Goal: Information Seeking & Learning: Learn about a topic

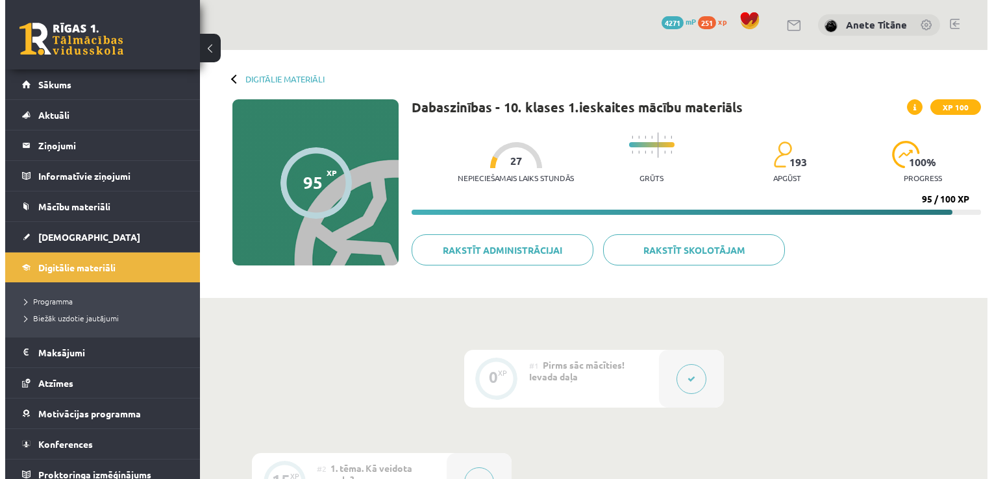
scroll to position [131, 0]
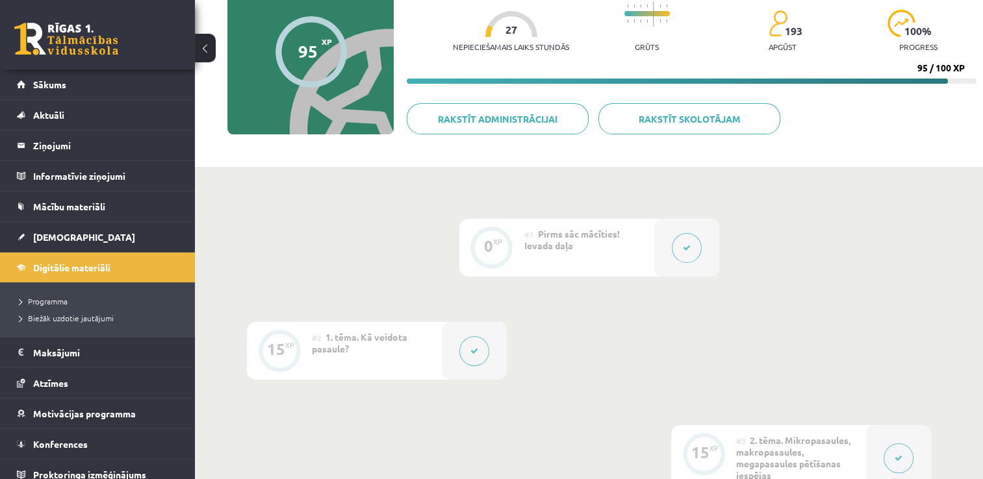
drag, startPoint x: 0, startPoint y: 0, endPoint x: 494, endPoint y: 344, distance: 602.2
click at [494, 344] on div at bounding box center [474, 351] width 65 height 58
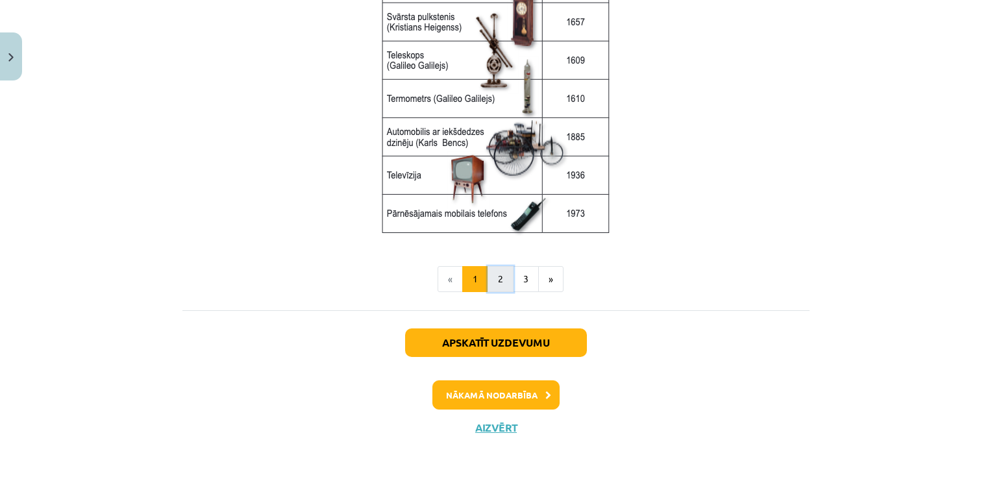
click at [499, 278] on button "2" at bounding box center [501, 279] width 26 height 26
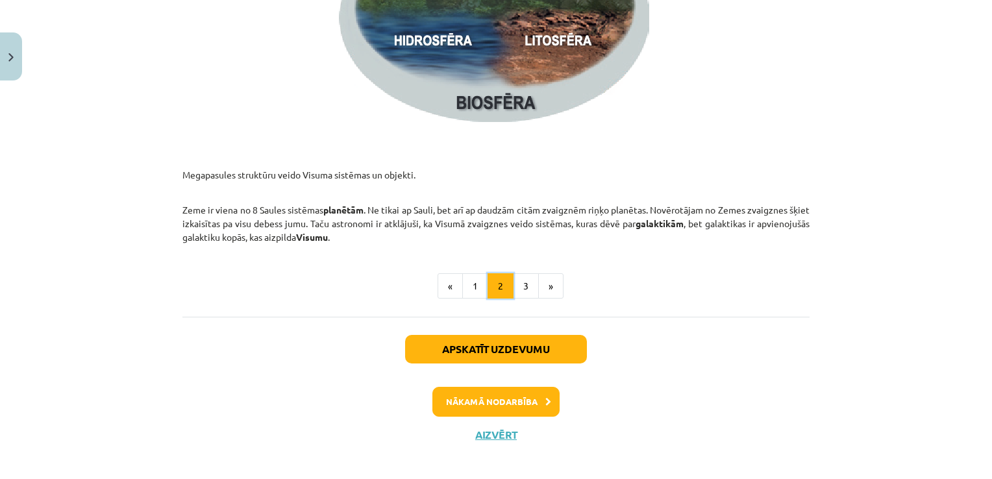
scroll to position [2008, 0]
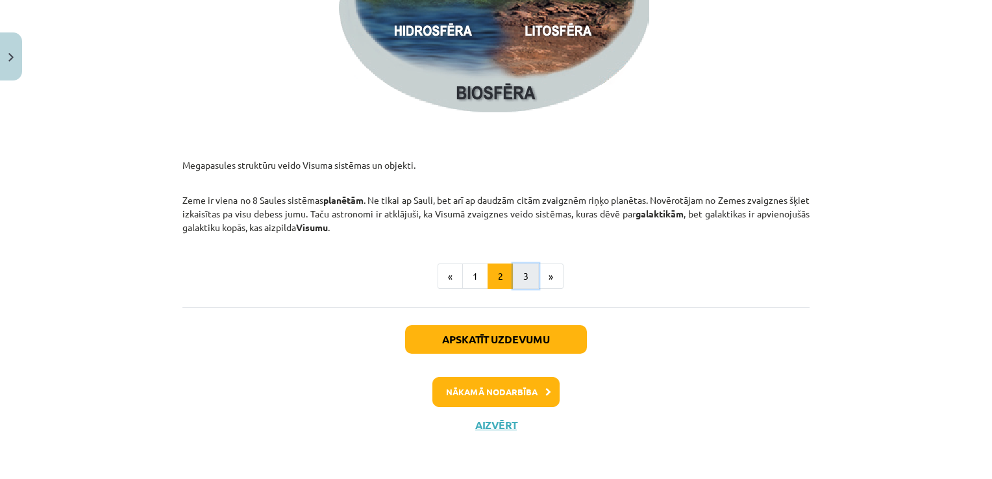
click at [518, 269] on button "3" at bounding box center [526, 277] width 26 height 26
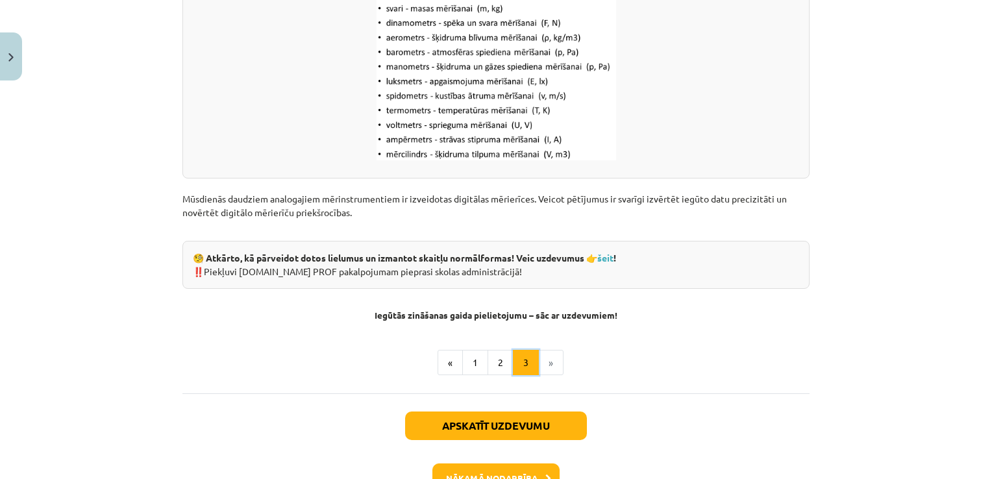
scroll to position [1749, 0]
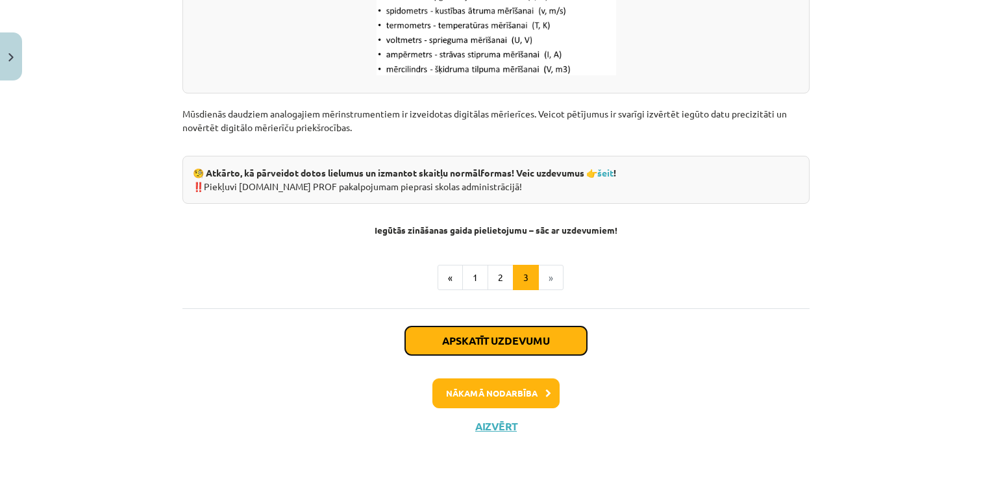
click at [514, 331] on button "Apskatīt uzdevumu" at bounding box center [496, 341] width 182 height 29
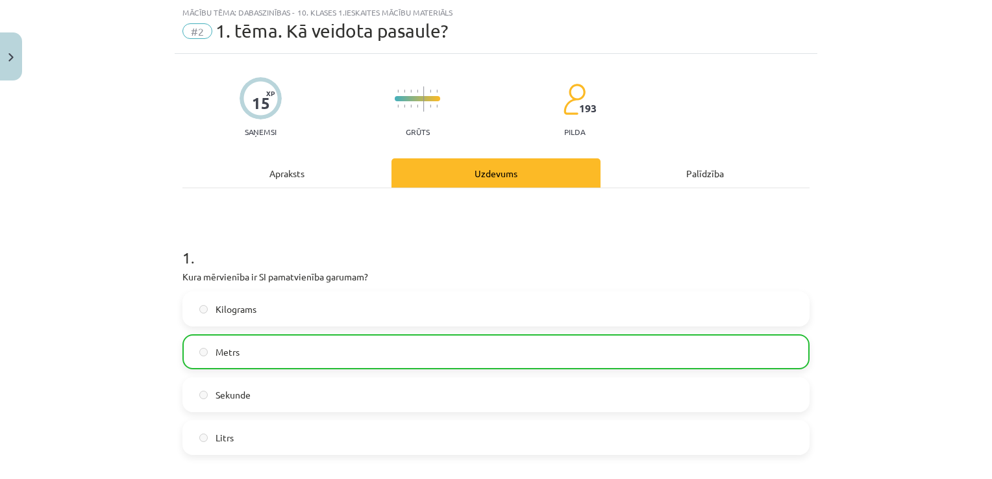
scroll to position [35, 0]
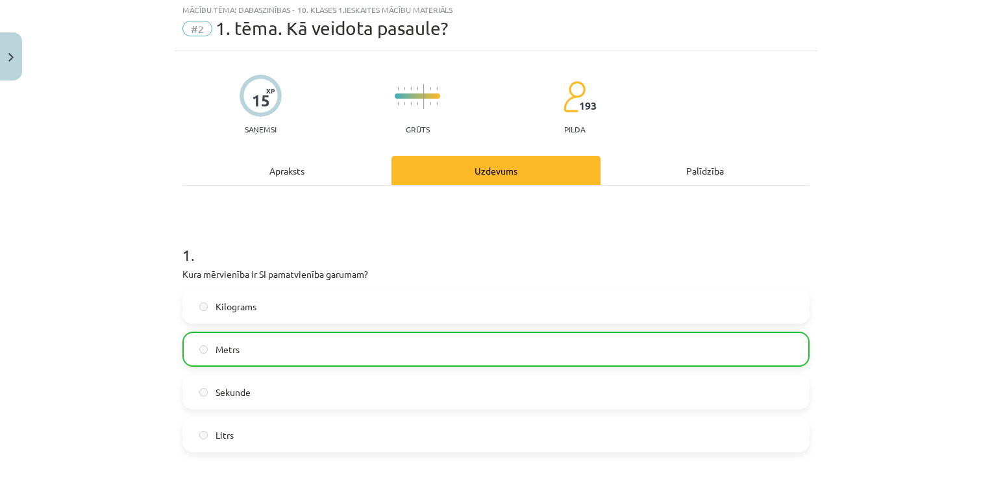
click at [281, 174] on div "Apraksts" at bounding box center [286, 170] width 209 height 29
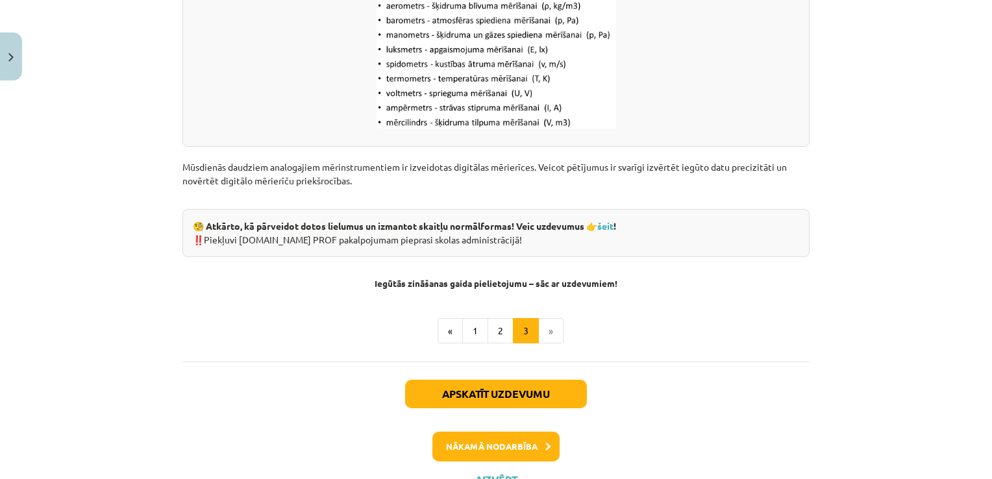
scroll to position [1749, 0]
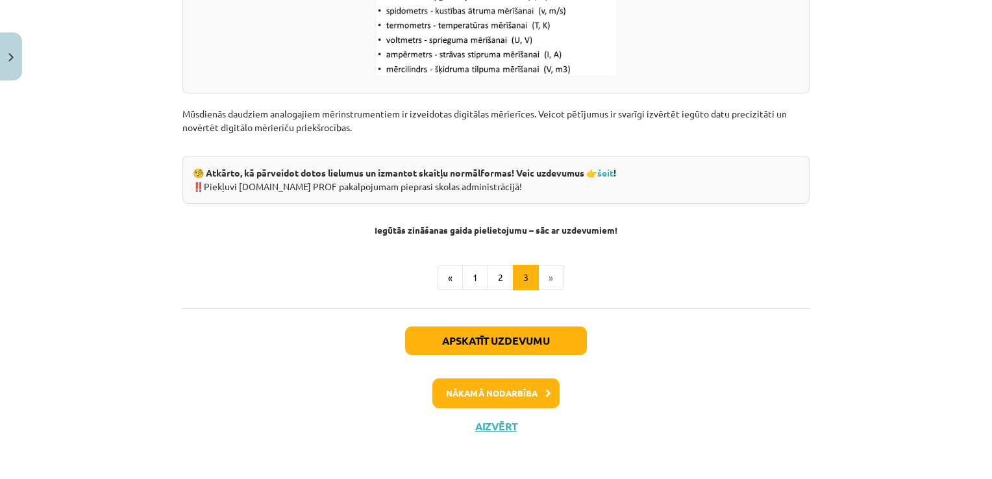
click at [473, 370] on div "Apskatīt uzdevumu Nākamā nodarbība Aizvērt" at bounding box center [495, 374] width 627 height 132
click at [472, 386] on button "Nākamā nodarbība" at bounding box center [495, 394] width 127 height 30
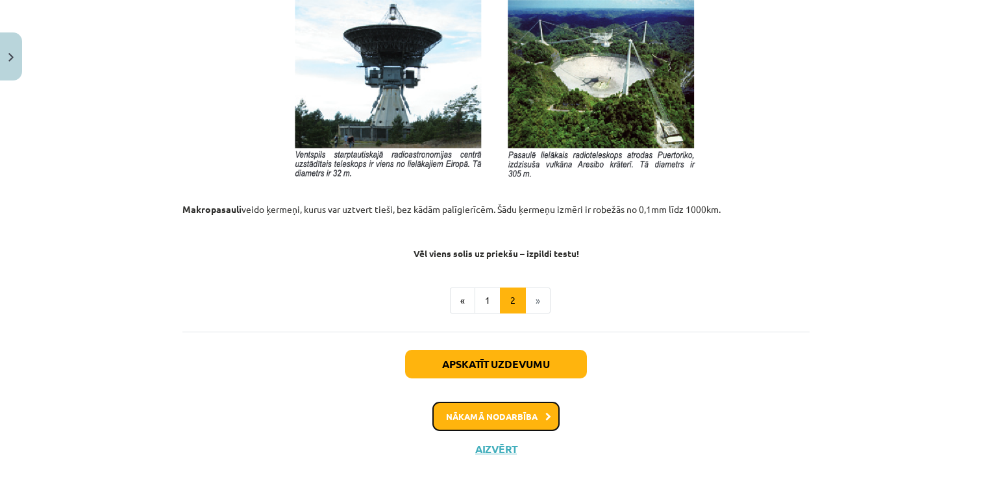
scroll to position [1471, 0]
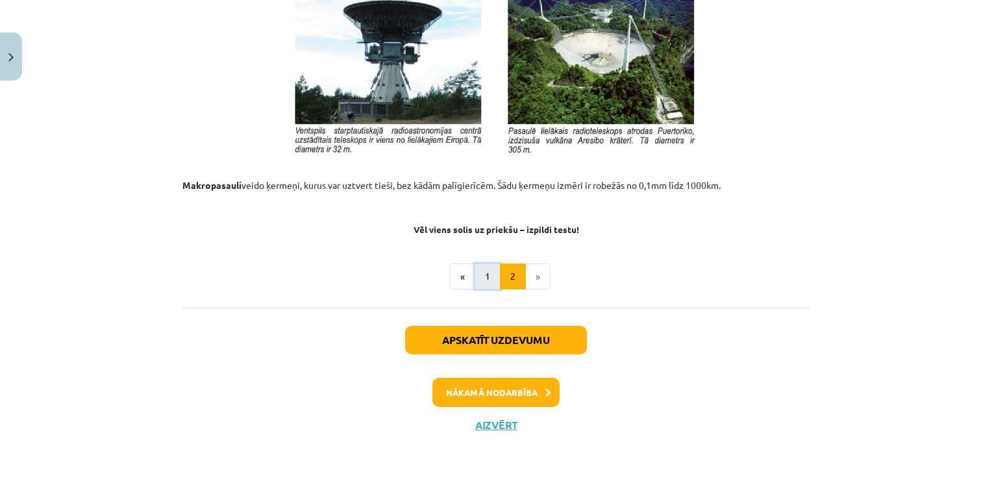
click at [475, 274] on button "1" at bounding box center [488, 277] width 26 height 26
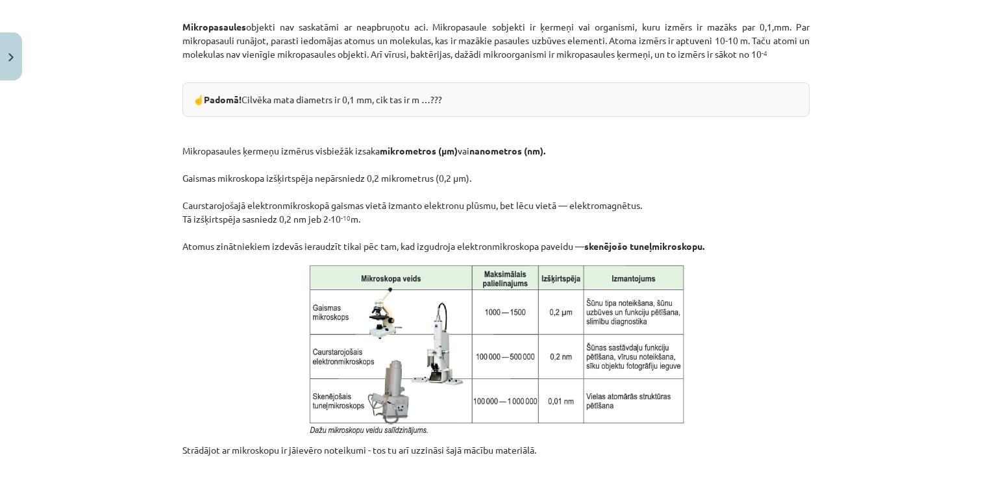
scroll to position [829, 0]
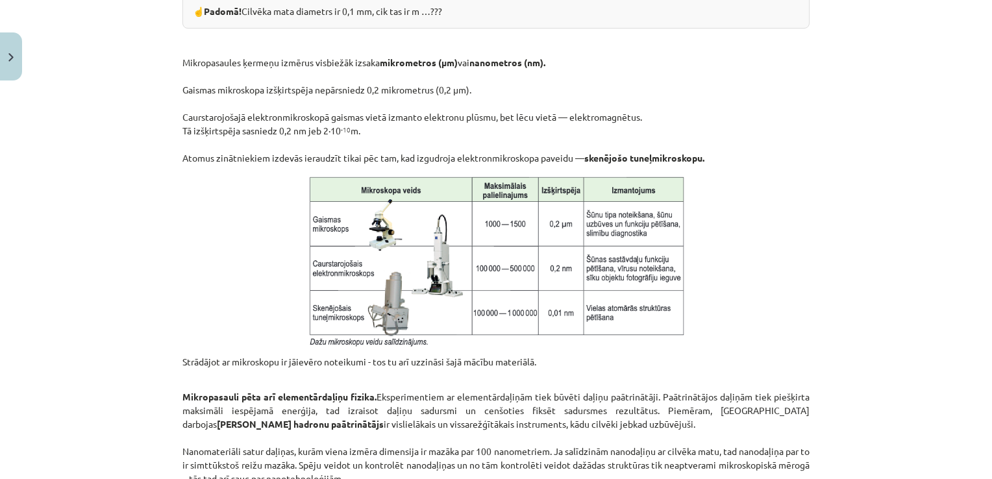
click at [440, 308] on img at bounding box center [496, 260] width 384 height 175
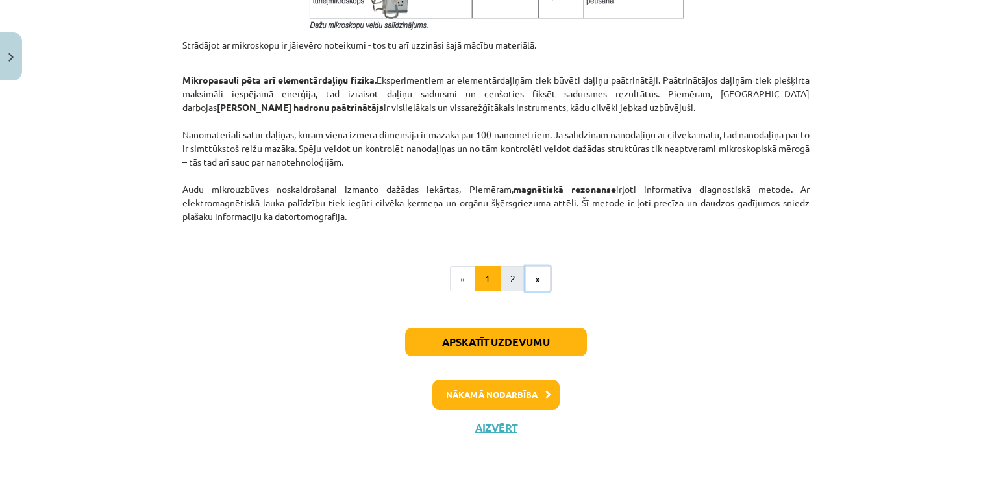
drag, startPoint x: 521, startPoint y: 274, endPoint x: 514, endPoint y: 275, distance: 6.6
click at [514, 275] on ul "« 1 2 »" at bounding box center [495, 279] width 627 height 26
click at [514, 275] on button "2" at bounding box center [513, 279] width 26 height 26
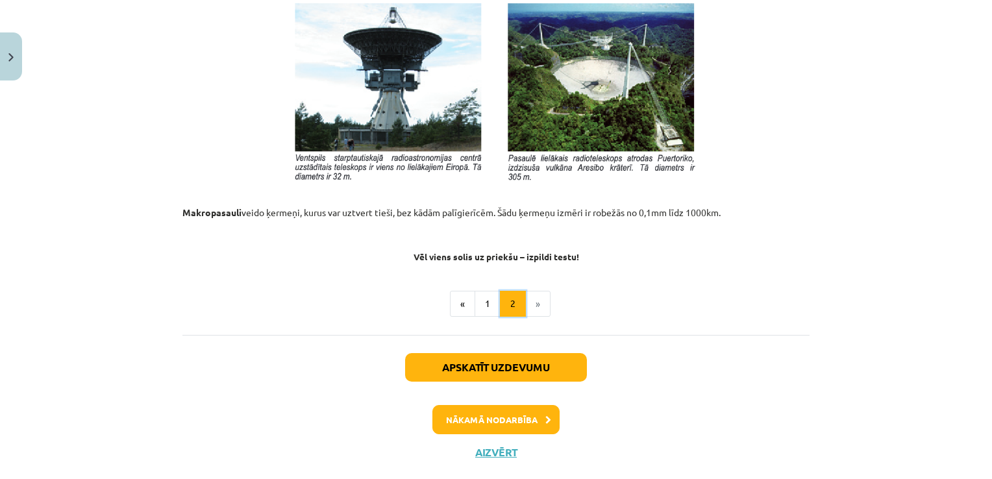
scroll to position [1462, 0]
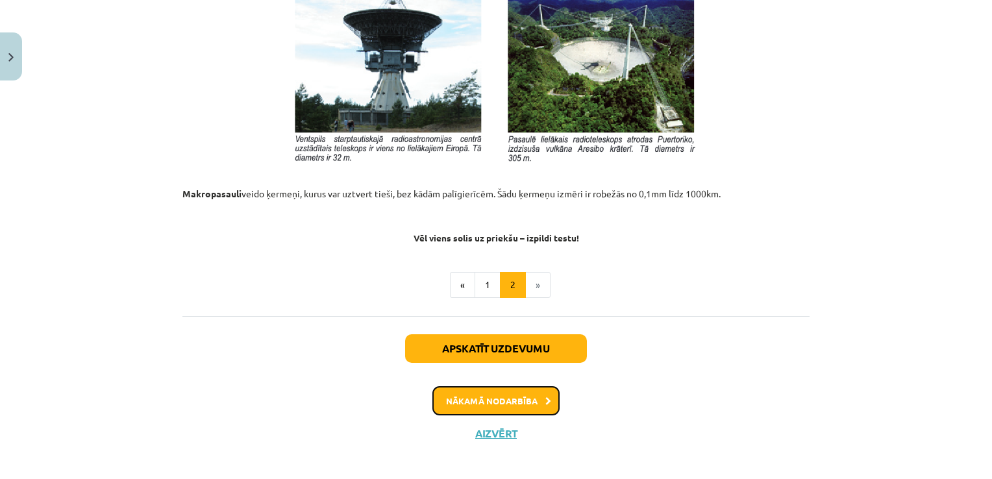
click at [455, 399] on button "Nākamā nodarbība" at bounding box center [495, 401] width 127 height 30
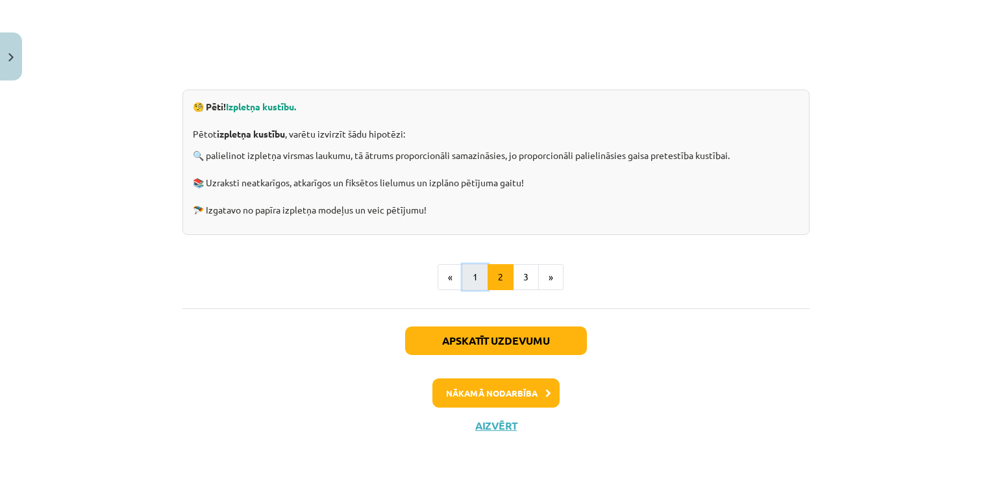
click at [467, 274] on button "1" at bounding box center [475, 277] width 26 height 26
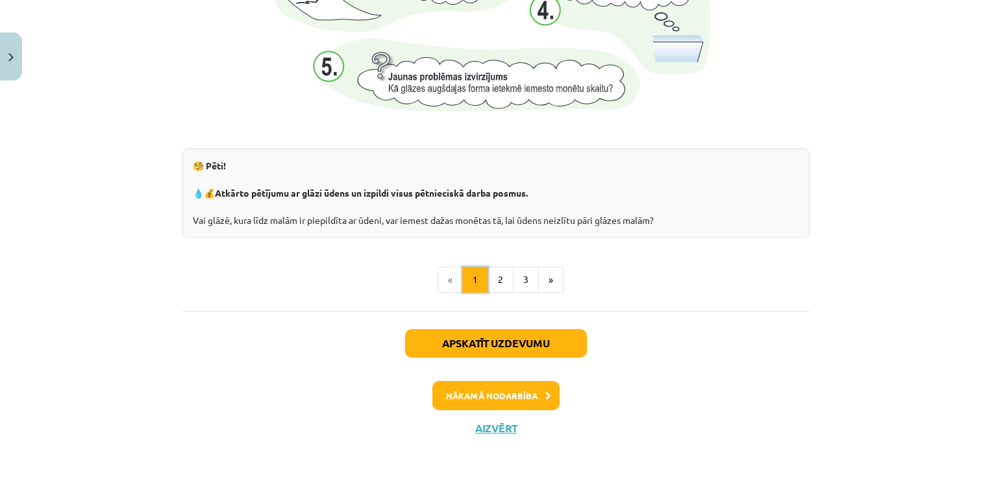
scroll to position [1425, 0]
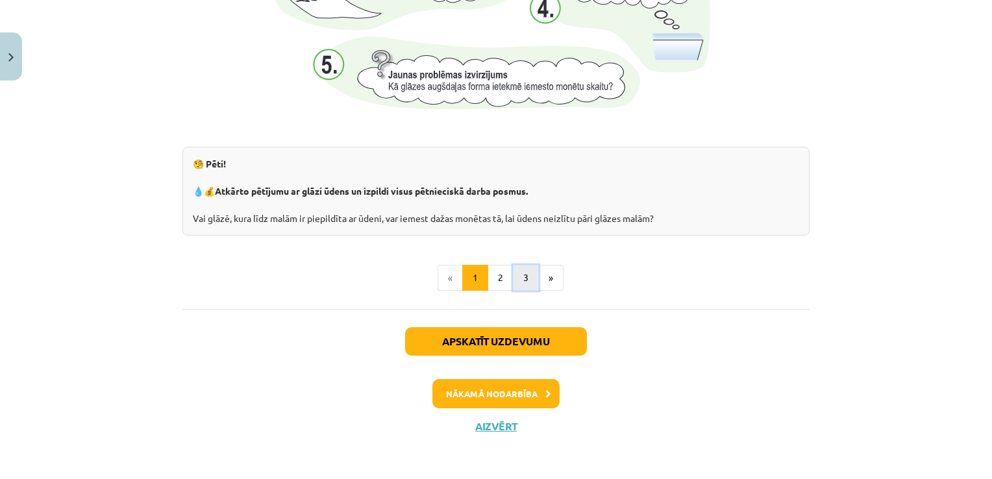
click at [513, 282] on button "3" at bounding box center [526, 278] width 26 height 26
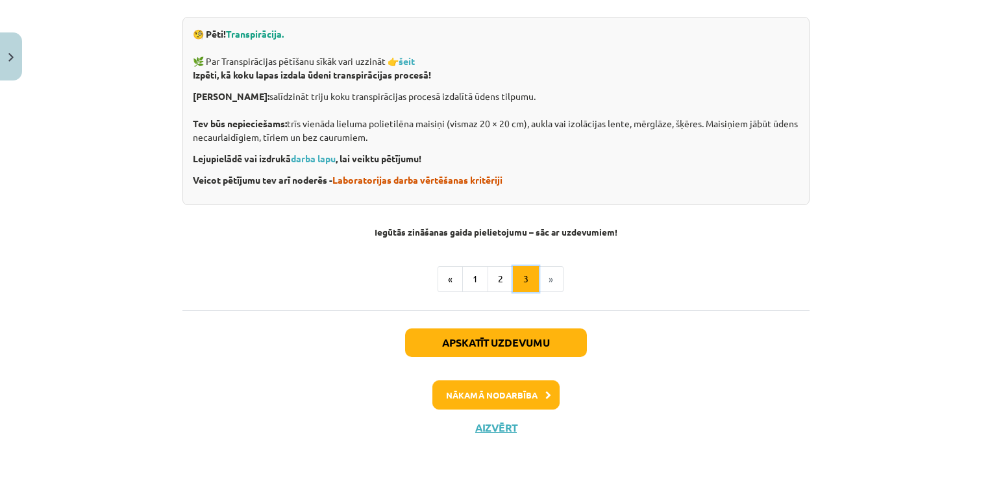
scroll to position [512, 0]
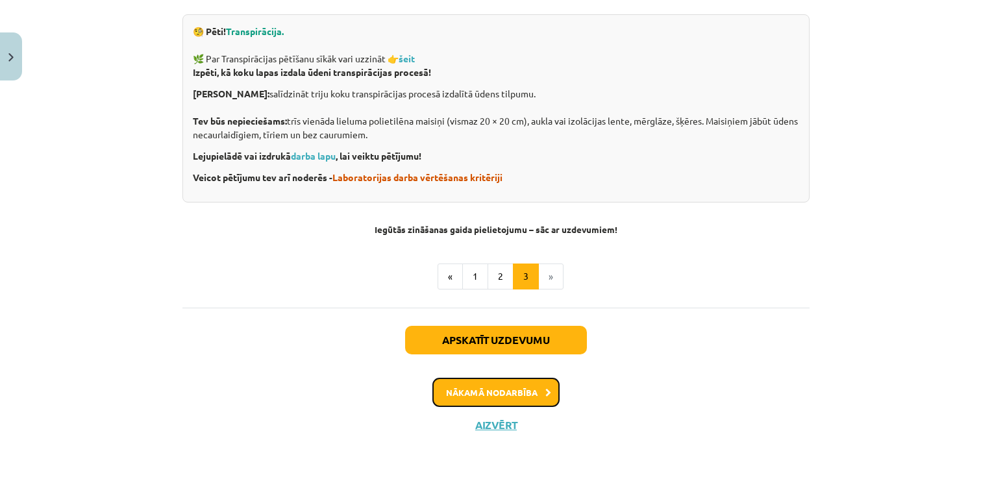
click at [501, 397] on button "Nākamā nodarbība" at bounding box center [495, 393] width 127 height 30
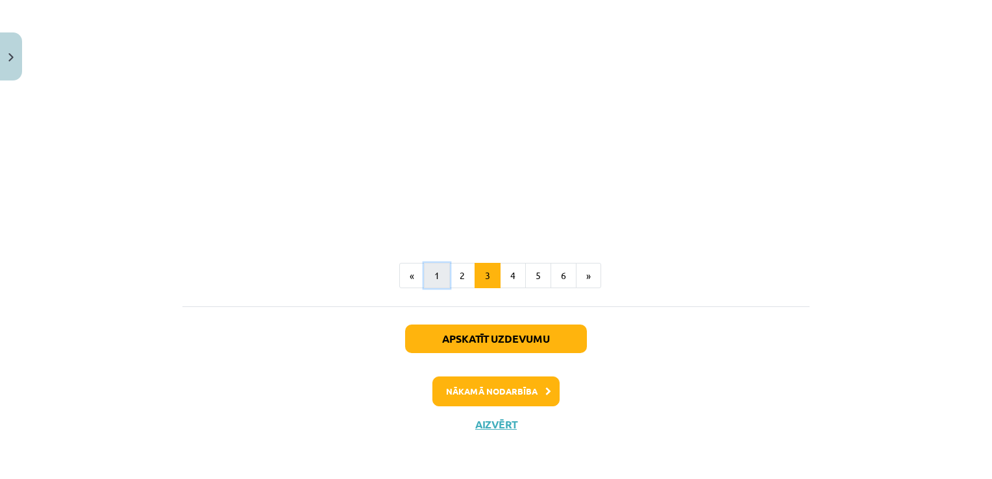
click at [438, 277] on button "1" at bounding box center [437, 276] width 26 height 26
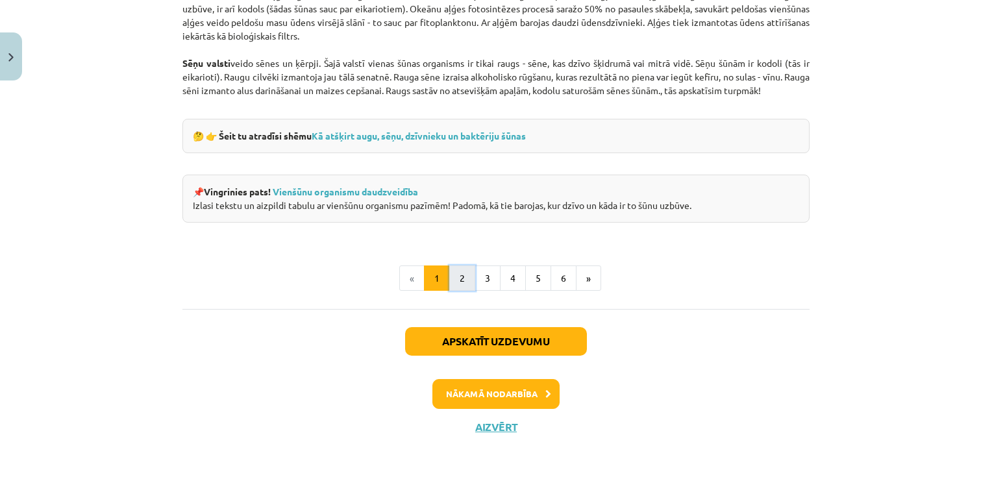
click at [465, 282] on button "2" at bounding box center [462, 279] width 26 height 26
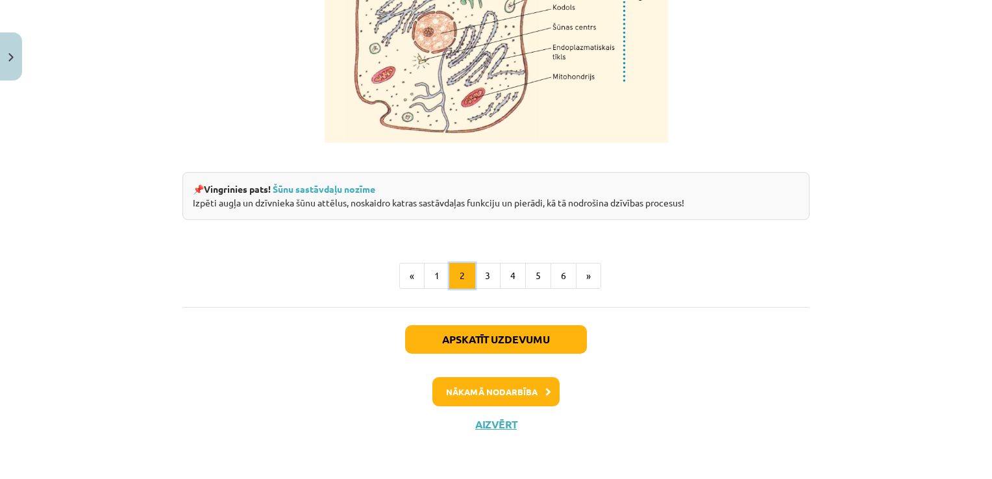
scroll to position [1665, 0]
click at [483, 284] on button "3" at bounding box center [488, 276] width 26 height 26
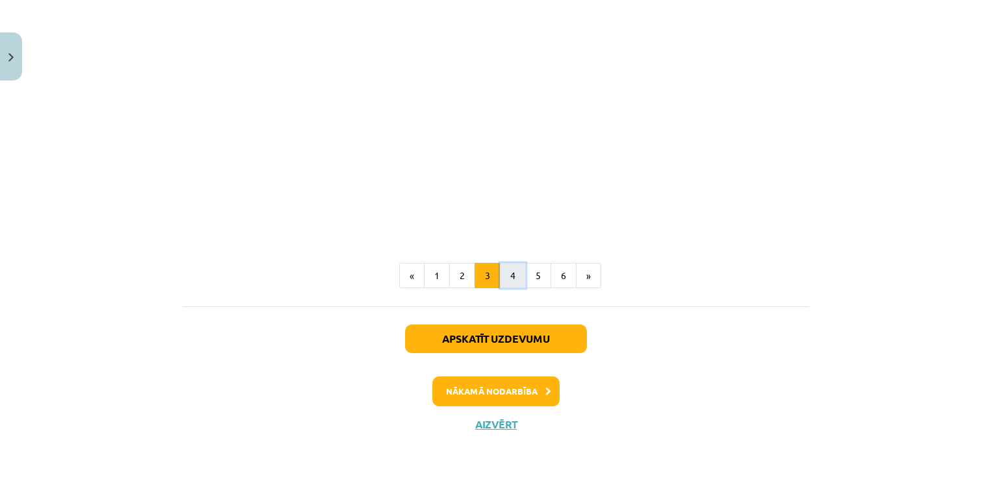
click at [506, 279] on button "4" at bounding box center [513, 276] width 26 height 26
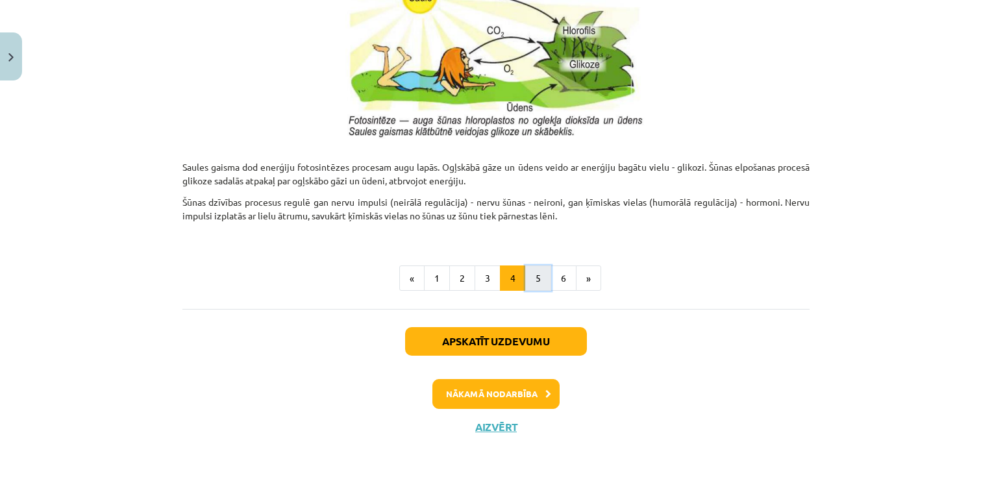
click at [545, 279] on button "5" at bounding box center [538, 279] width 26 height 26
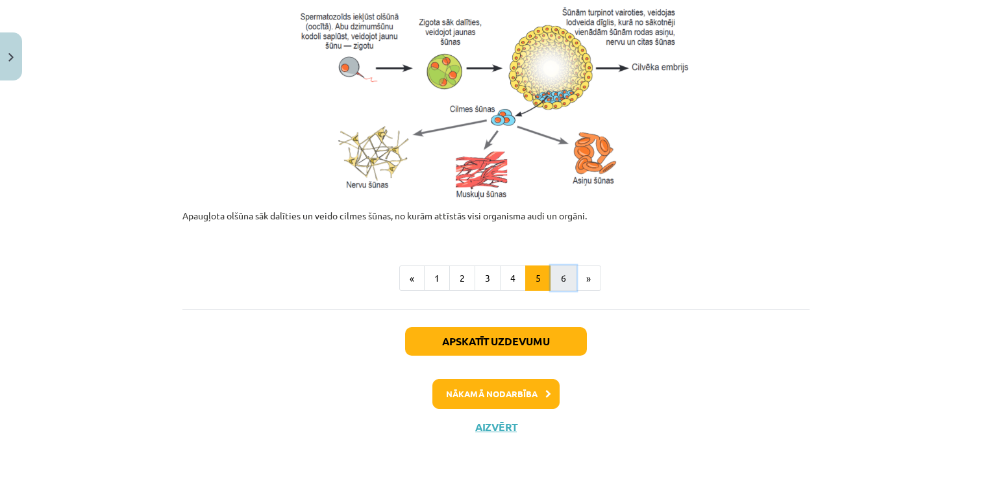
click at [562, 282] on button "6" at bounding box center [564, 279] width 26 height 26
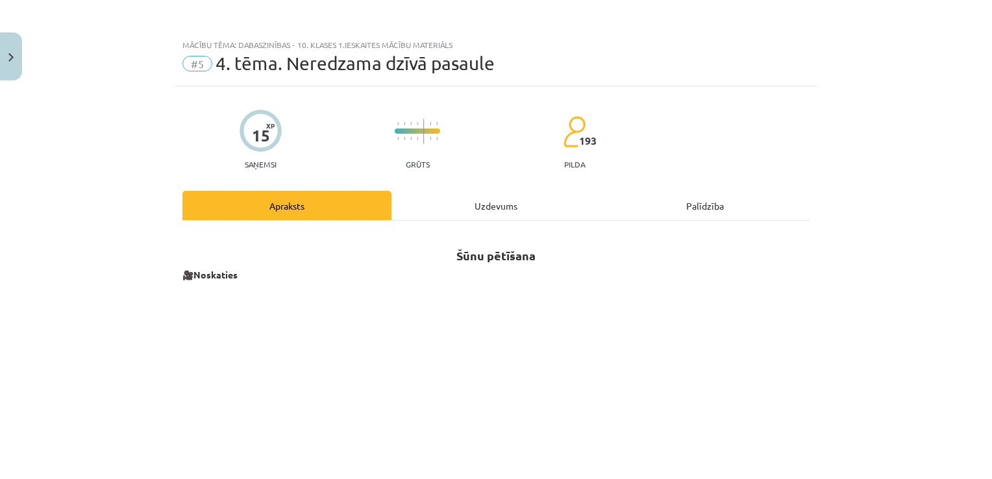
scroll to position [0, 0]
click at [3, 48] on button "Close" at bounding box center [11, 56] width 22 height 48
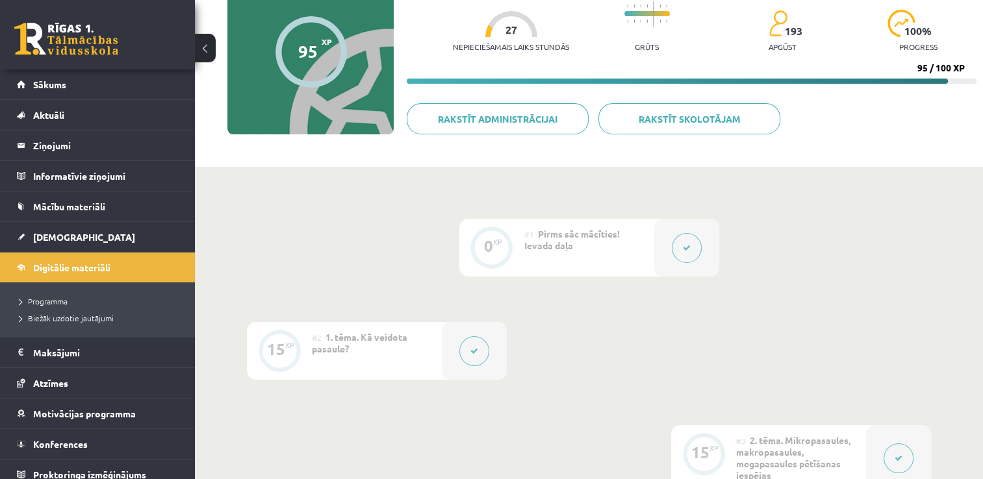
click at [481, 349] on button at bounding box center [474, 351] width 30 height 30
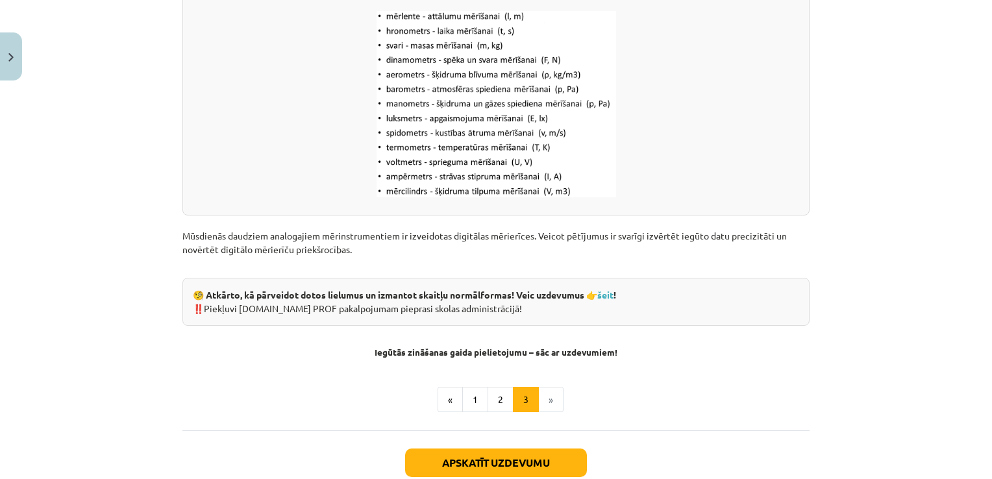
scroll to position [1749, 0]
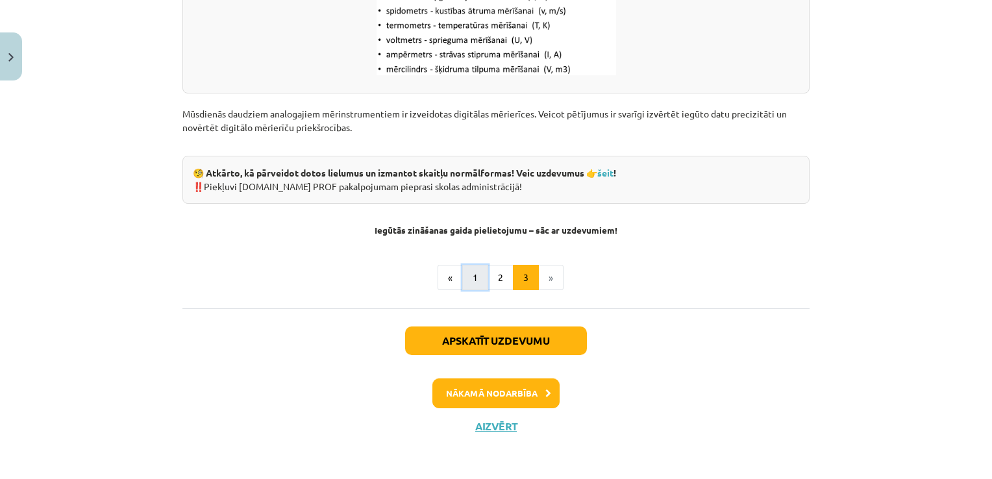
click at [469, 273] on button "1" at bounding box center [475, 278] width 26 height 26
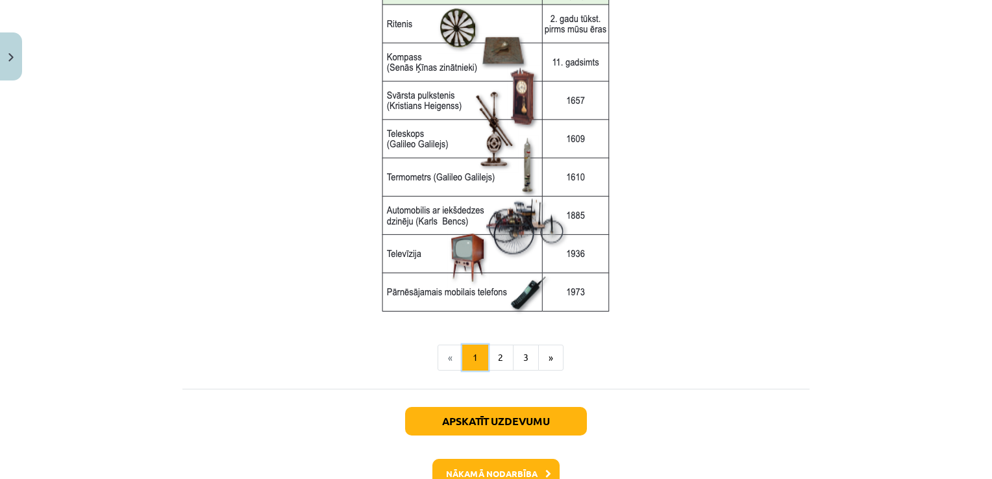
scroll to position [1785, 0]
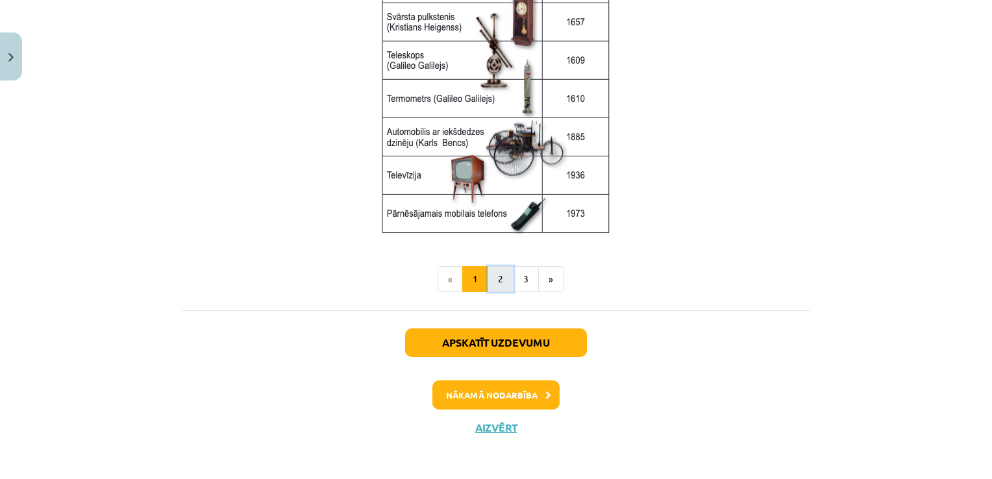
click at [503, 277] on button "2" at bounding box center [501, 279] width 26 height 26
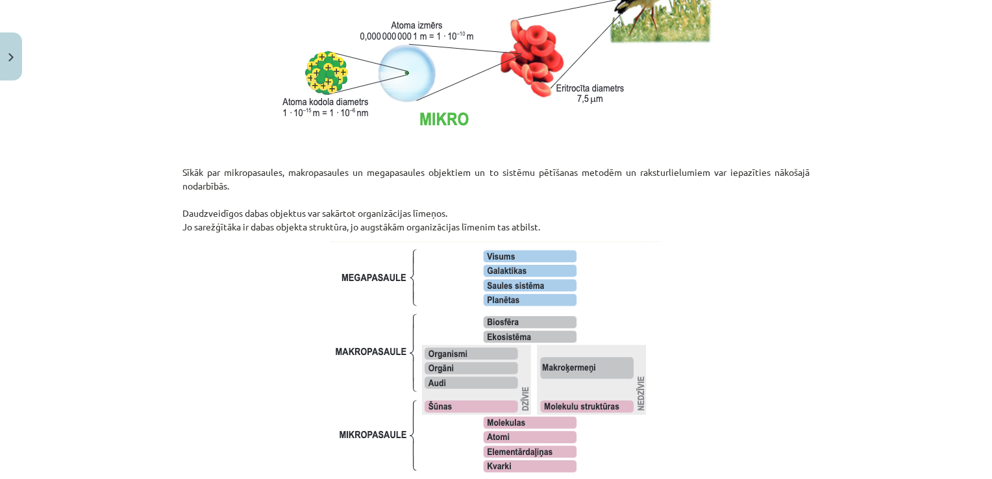
scroll to position [844, 0]
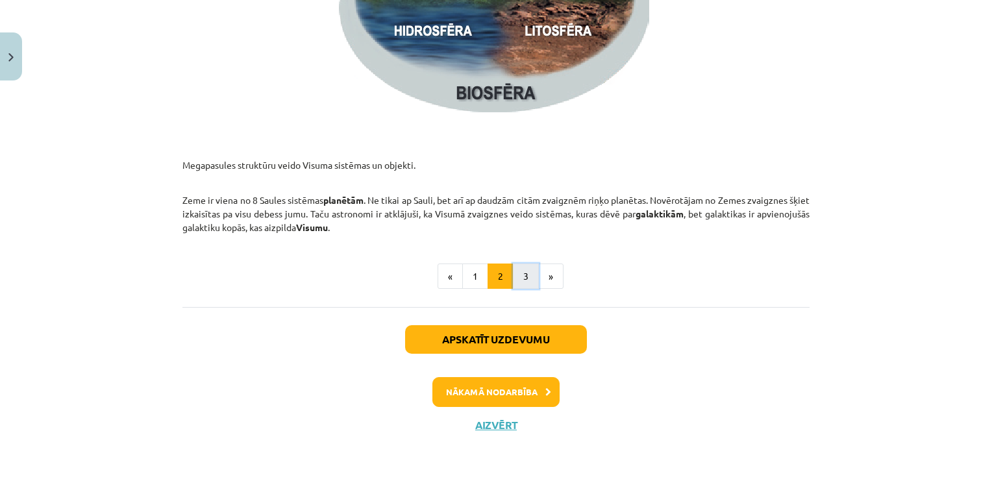
click at [523, 273] on button "3" at bounding box center [526, 277] width 26 height 26
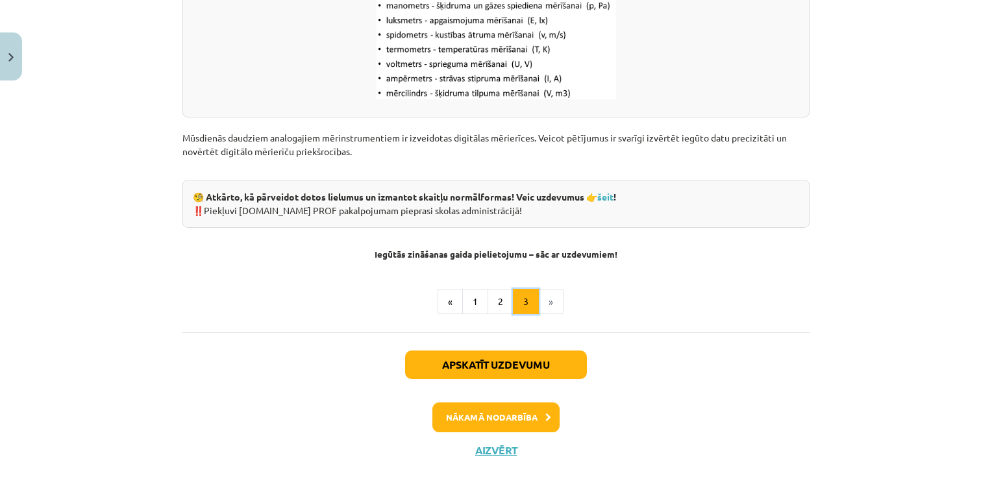
scroll to position [1749, 0]
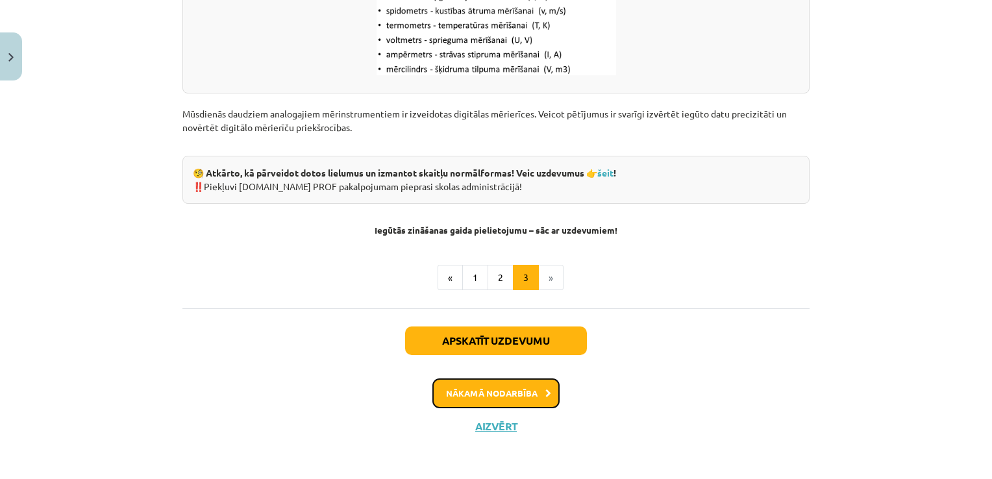
click at [516, 383] on button "Nākamā nodarbība" at bounding box center [495, 394] width 127 height 30
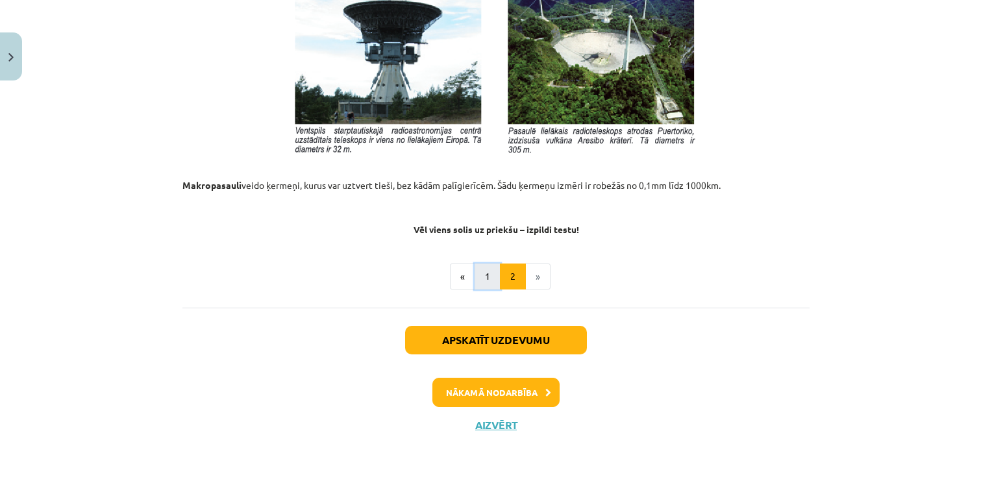
click at [475, 279] on button "1" at bounding box center [488, 277] width 26 height 26
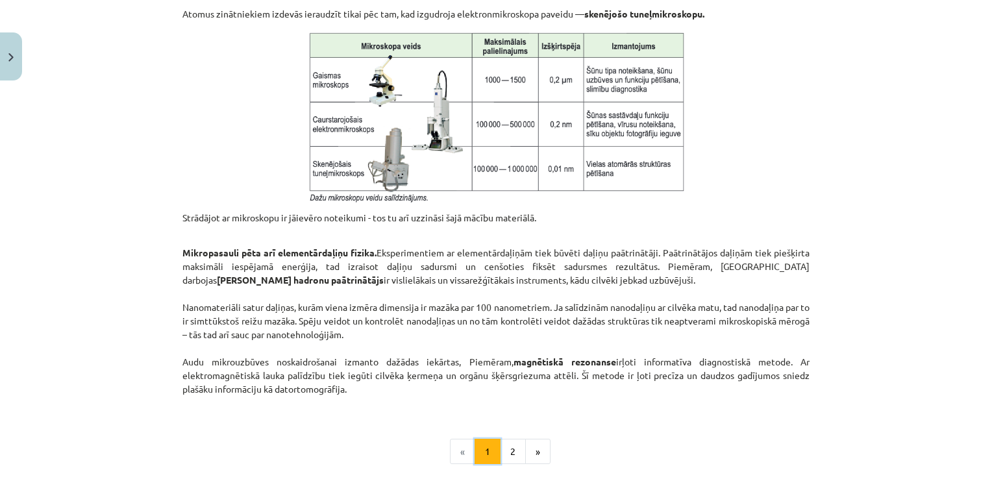
scroll to position [1146, 0]
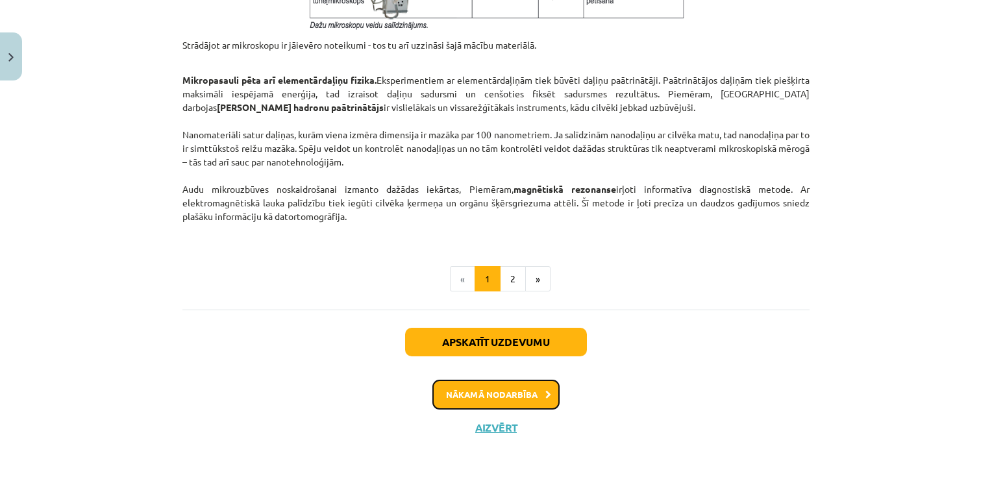
click at [507, 389] on button "Nākamā nodarbība" at bounding box center [495, 395] width 127 height 30
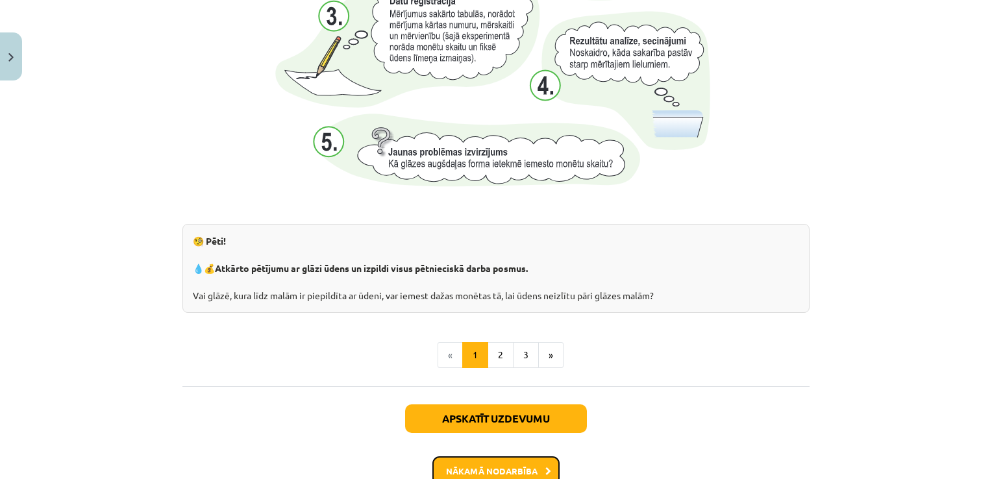
scroll to position [1396, 0]
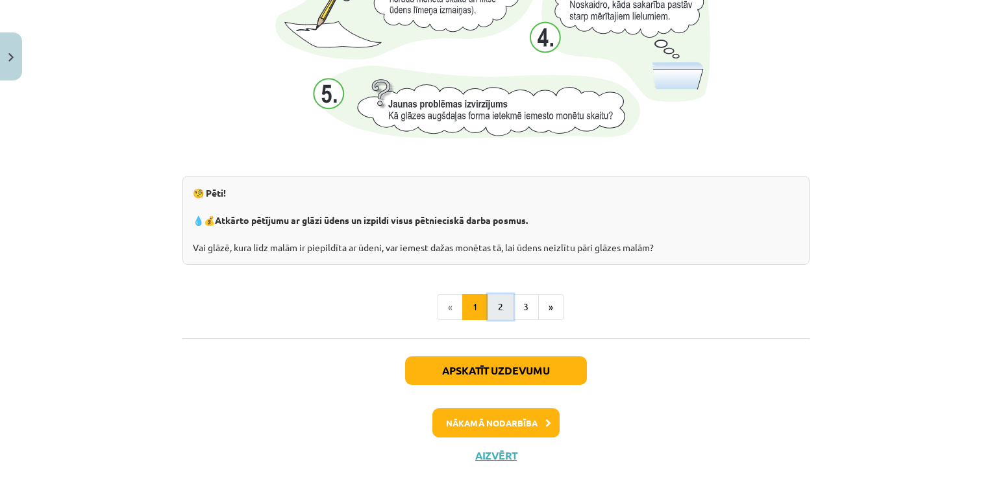
click at [496, 308] on button "2" at bounding box center [501, 307] width 26 height 26
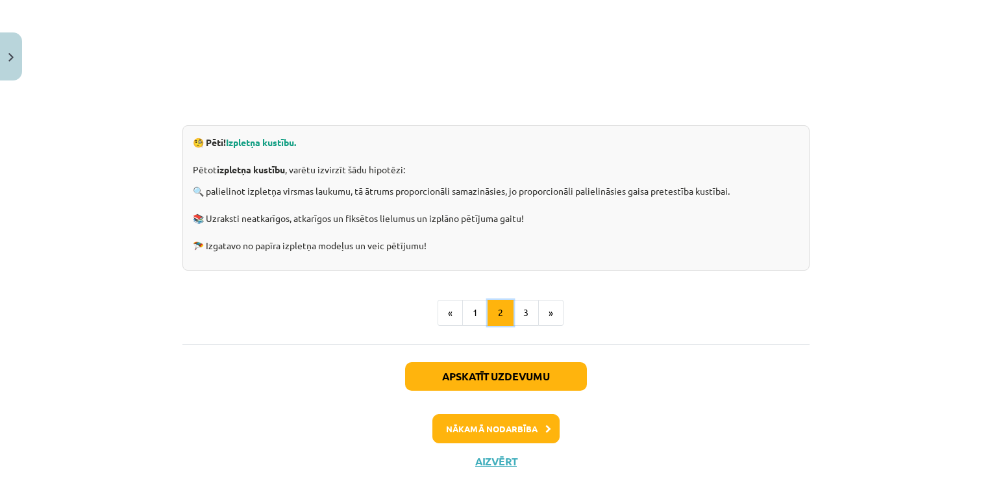
scroll to position [436, 0]
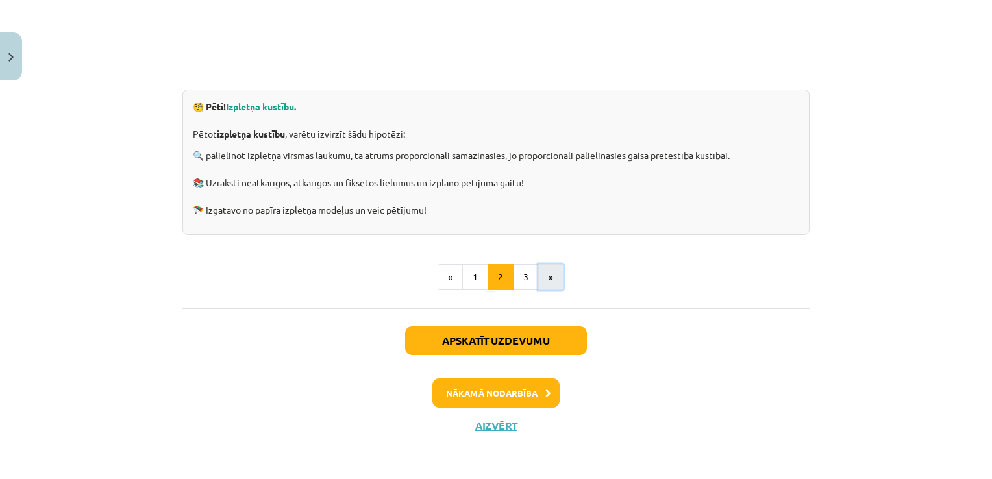
click at [538, 281] on button "»" at bounding box center [550, 277] width 25 height 26
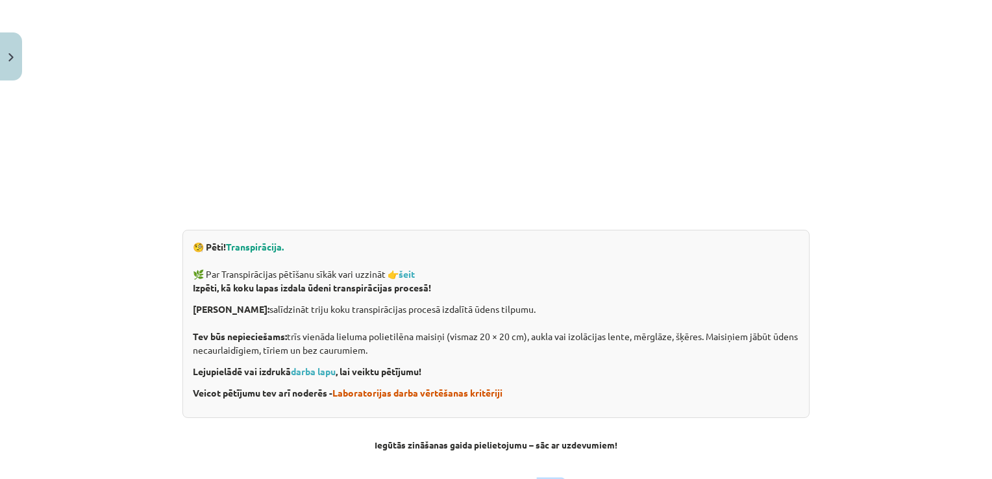
scroll to position [390, 0]
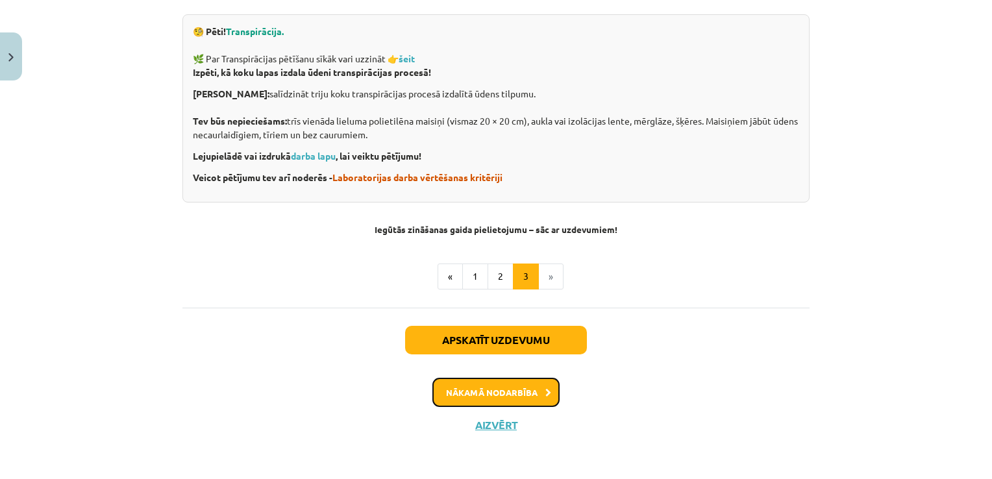
click at [501, 394] on button "Nākamā nodarbība" at bounding box center [495, 393] width 127 height 30
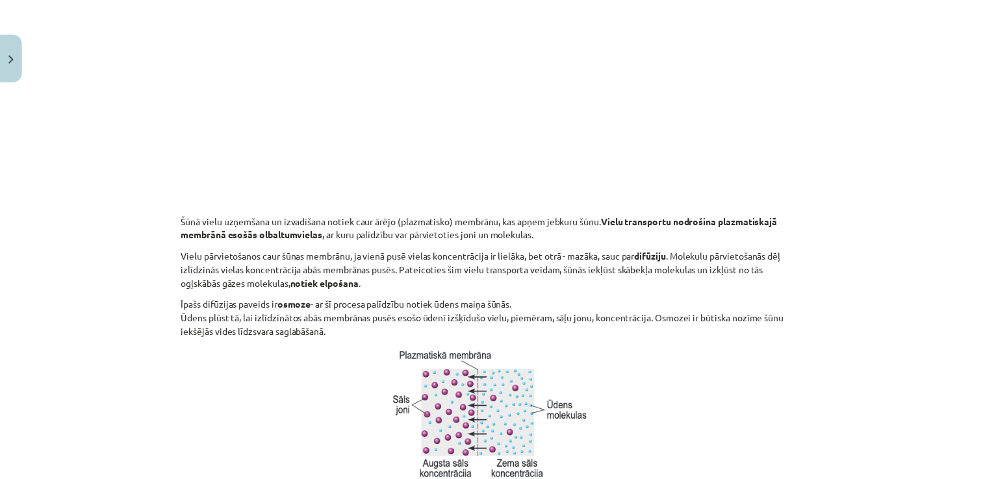
scroll to position [534, 0]
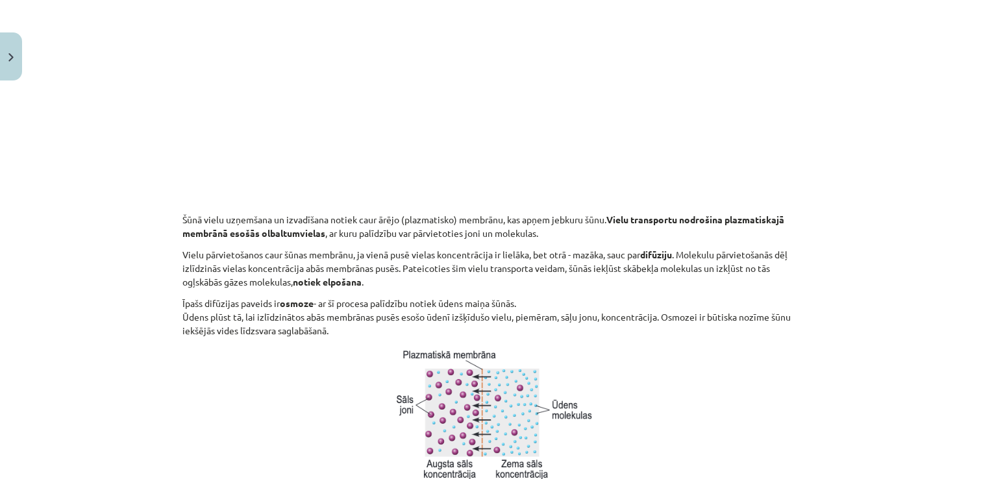
click at [623, 370] on p at bounding box center [495, 414] width 627 height 139
click at [10, 66] on button "Close" at bounding box center [11, 56] width 22 height 48
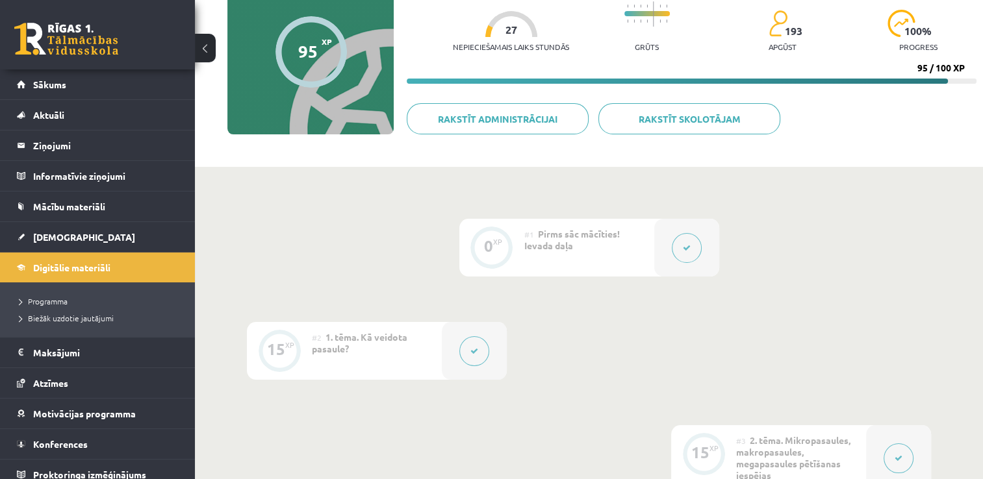
scroll to position [8, 0]
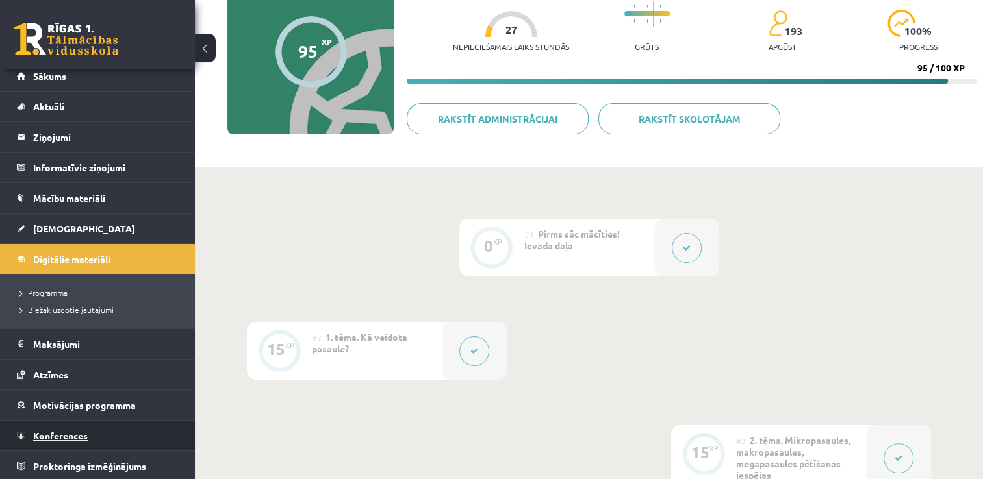
click at [139, 421] on link "Konferences" at bounding box center [98, 436] width 162 height 30
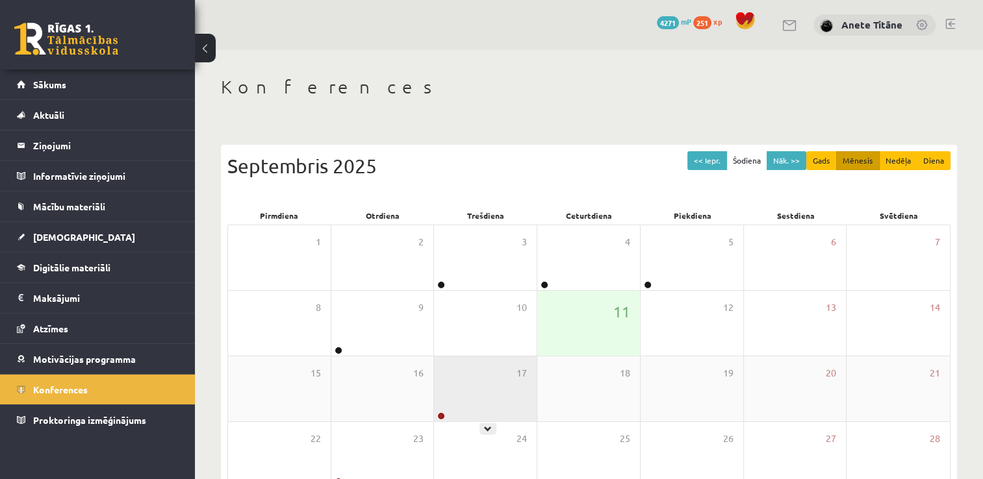
click at [501, 390] on div "17" at bounding box center [485, 389] width 103 height 65
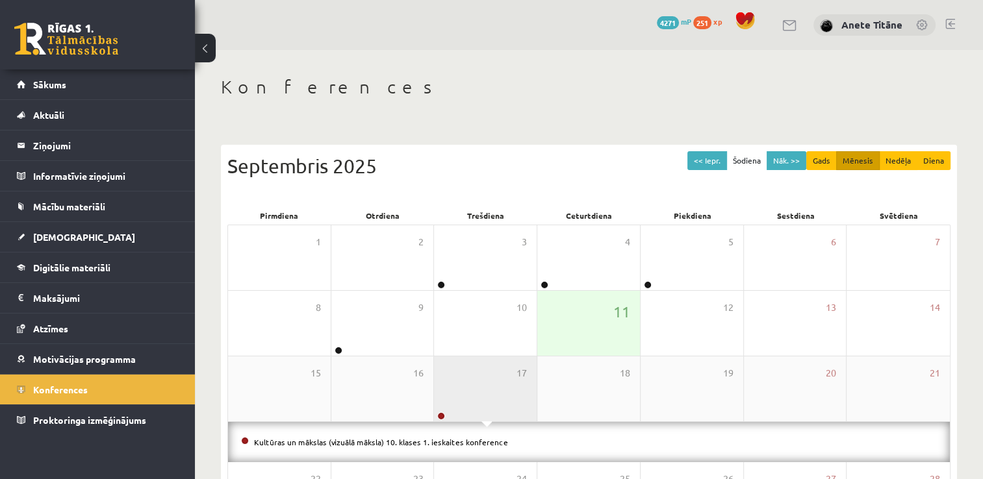
click at [519, 357] on div "17" at bounding box center [485, 389] width 103 height 65
